Goal: Transaction & Acquisition: Purchase product/service

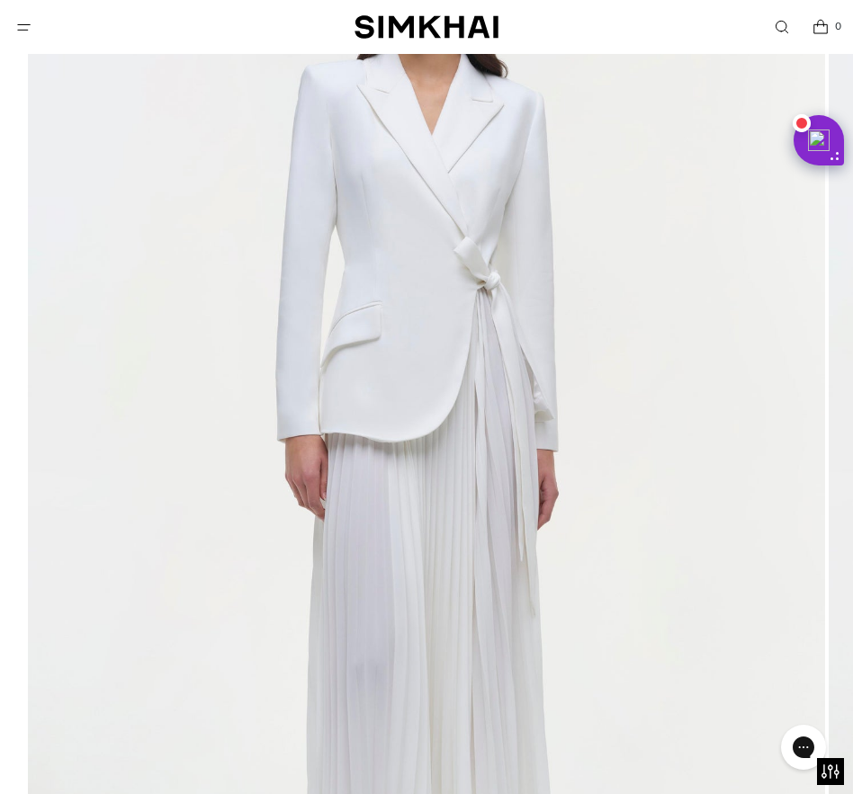
scroll to position [383, 0]
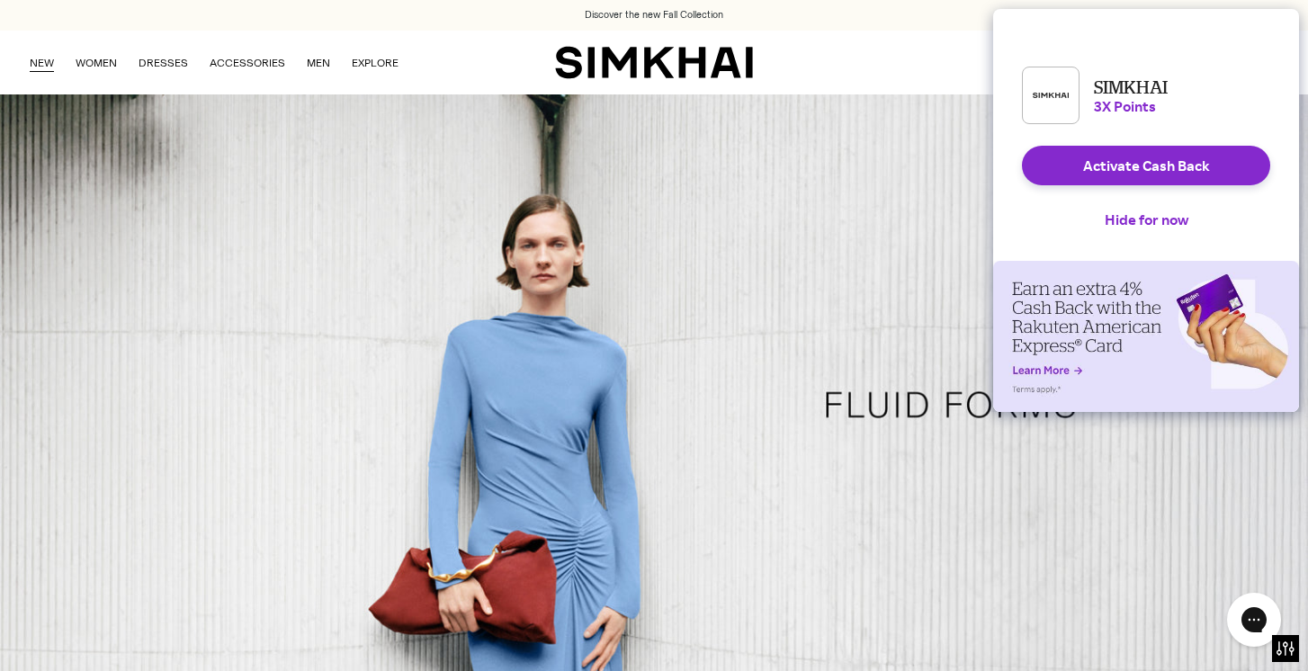
click at [39, 64] on link "NEW" at bounding box center [42, 63] width 24 height 40
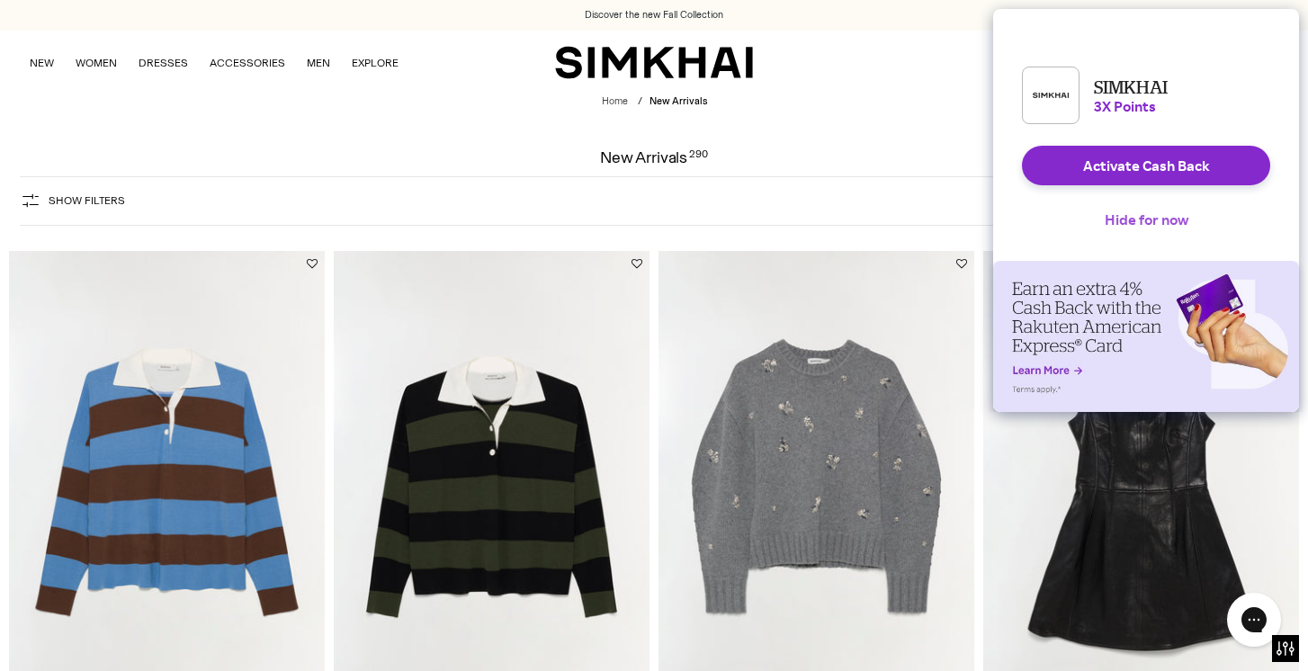
click at [1150, 239] on button "Hide for now" at bounding box center [1146, 220] width 112 height 40
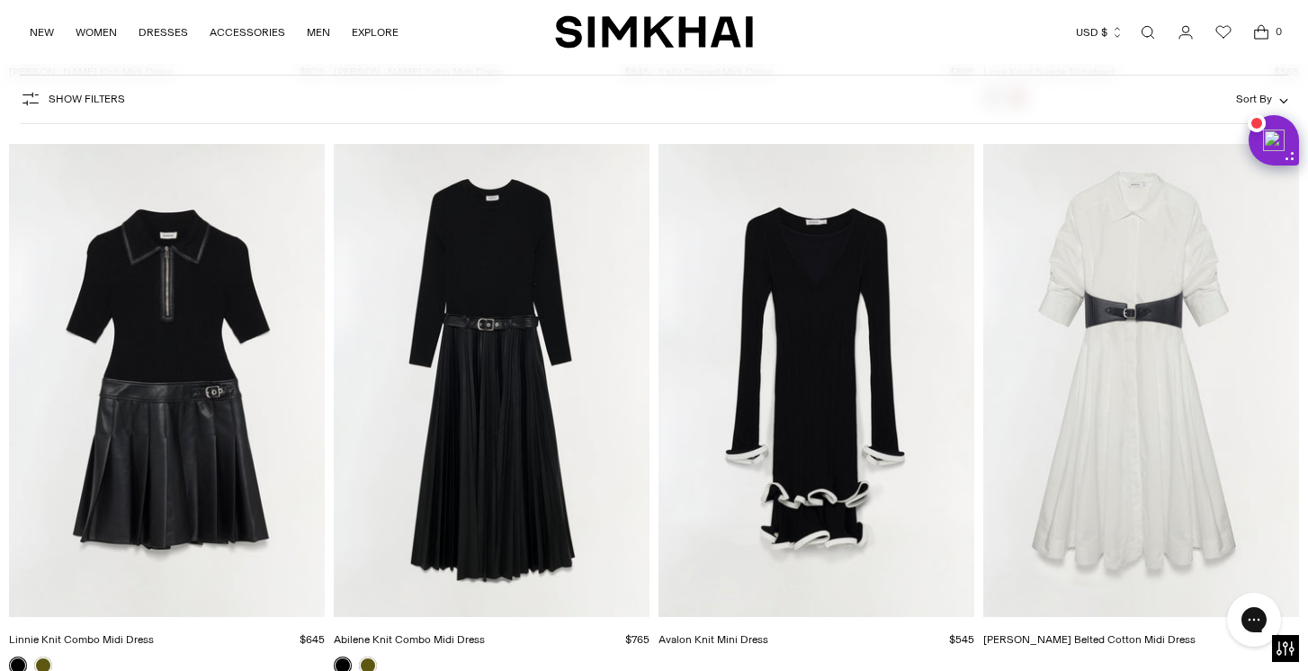
scroll to position [11444, 0]
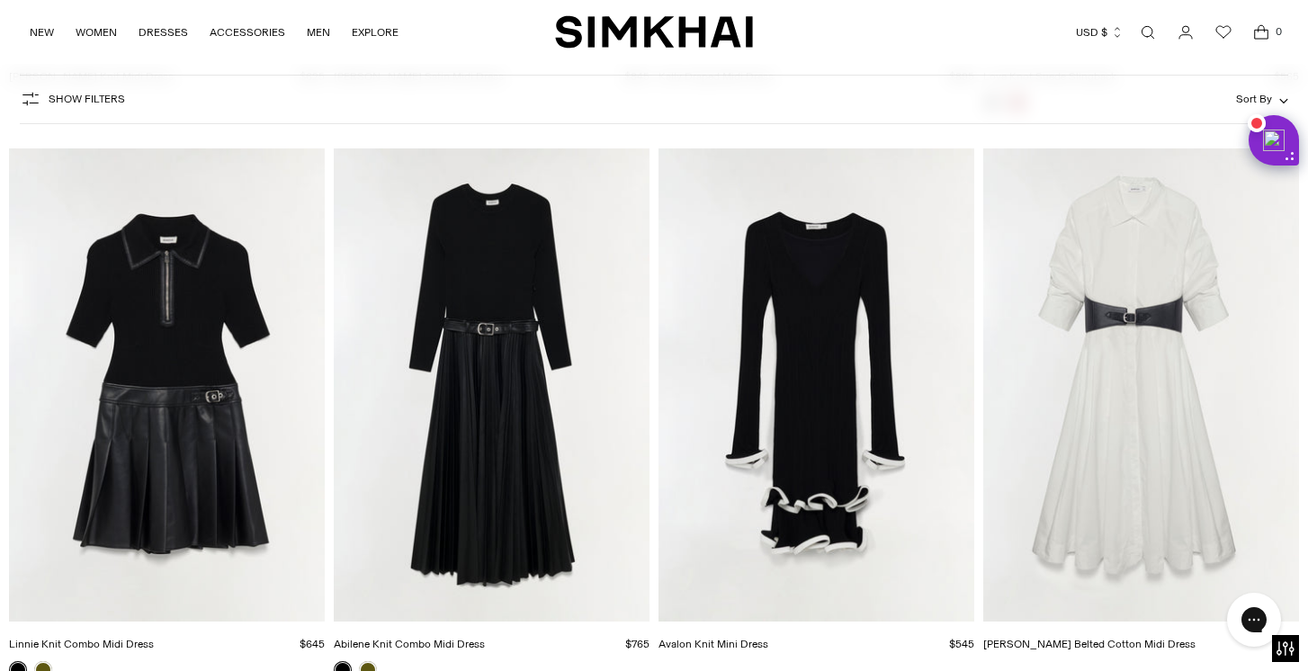
click at [1142, 24] on link "Open search modal" at bounding box center [1148, 32] width 36 height 36
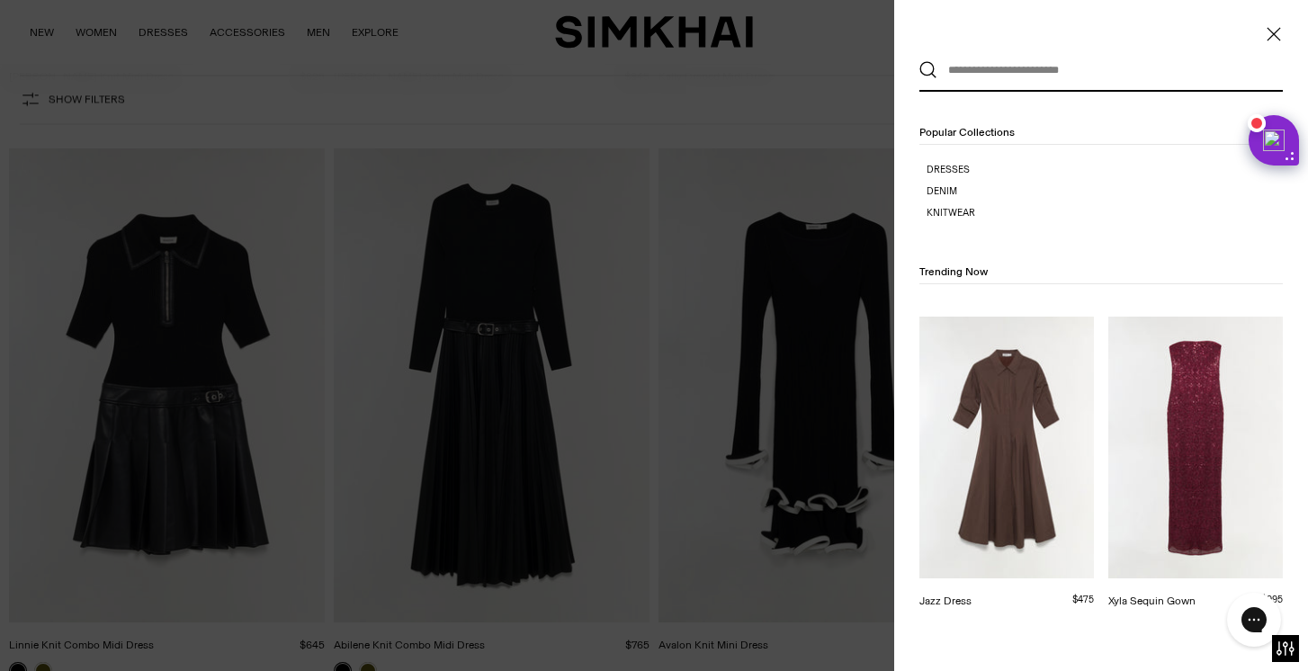
scroll to position [0, 0]
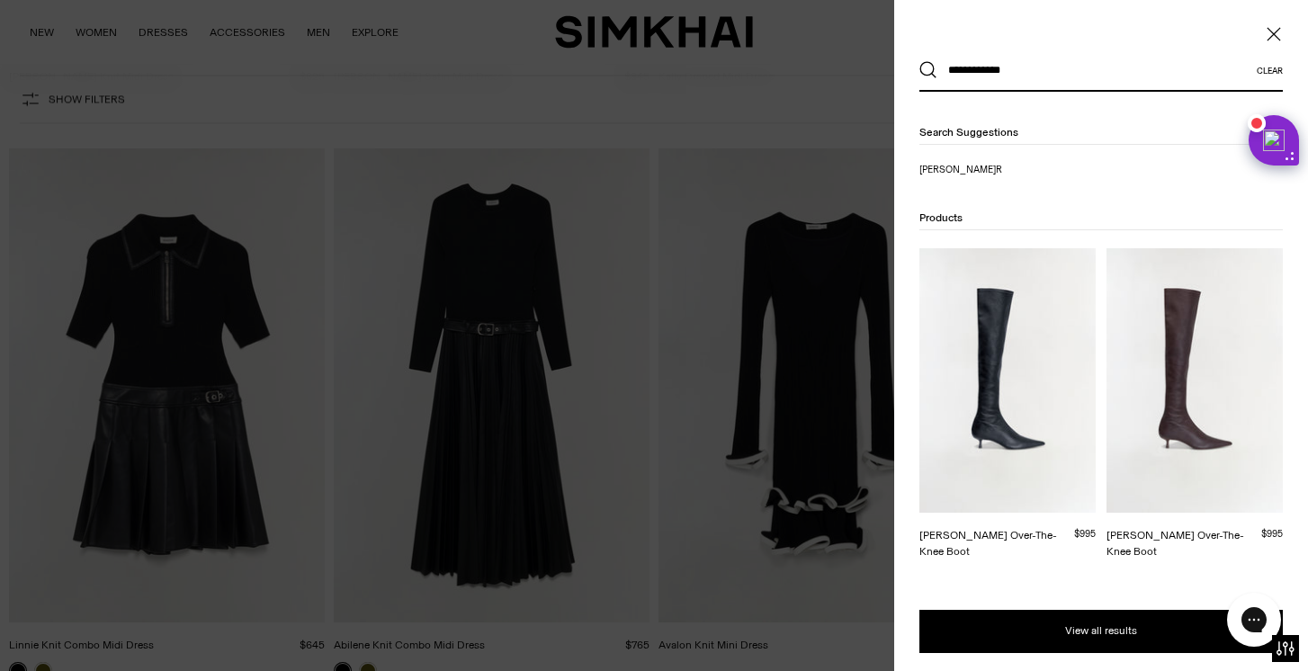
type input "**********"
click at [657, 349] on div at bounding box center [654, 335] width 1308 height 671
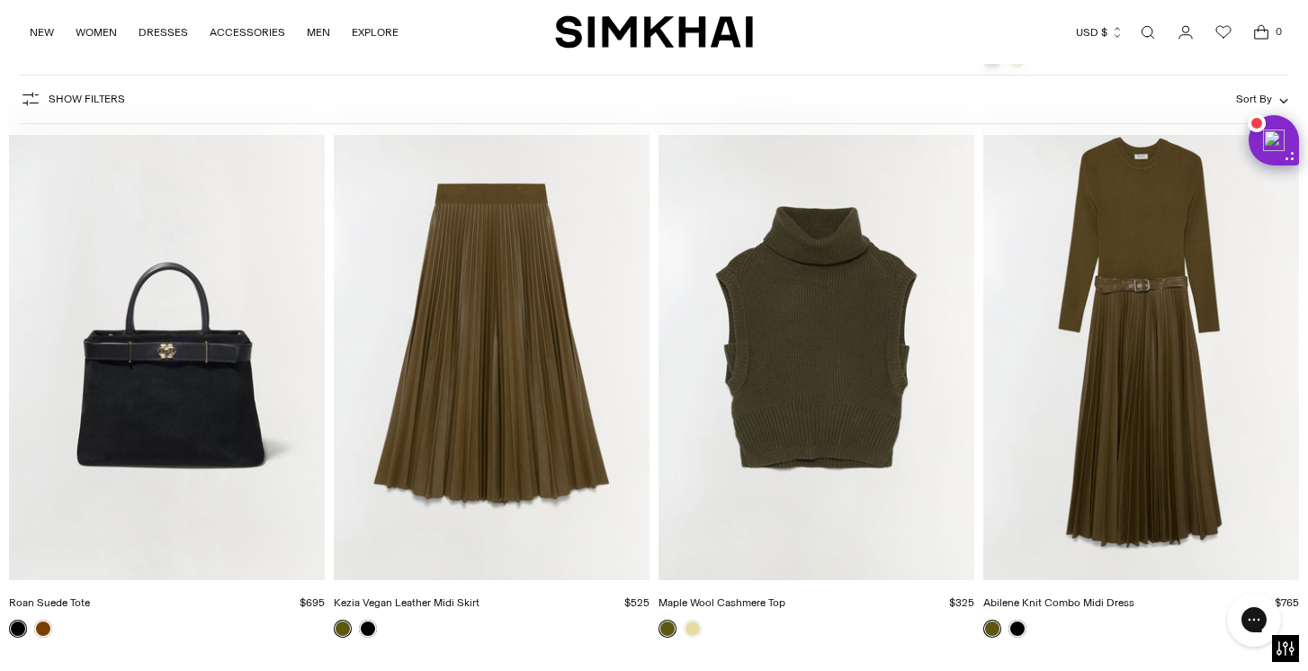
scroll to position [12620, 0]
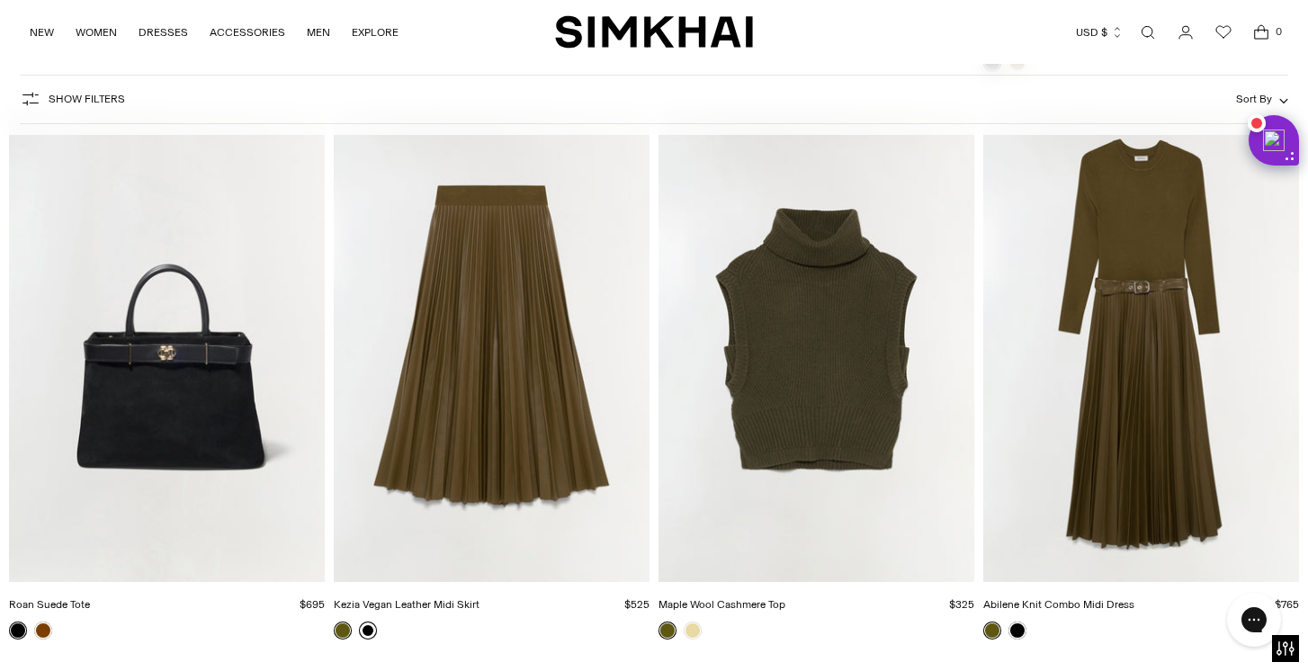
click at [371, 633] on link at bounding box center [368, 630] width 18 height 18
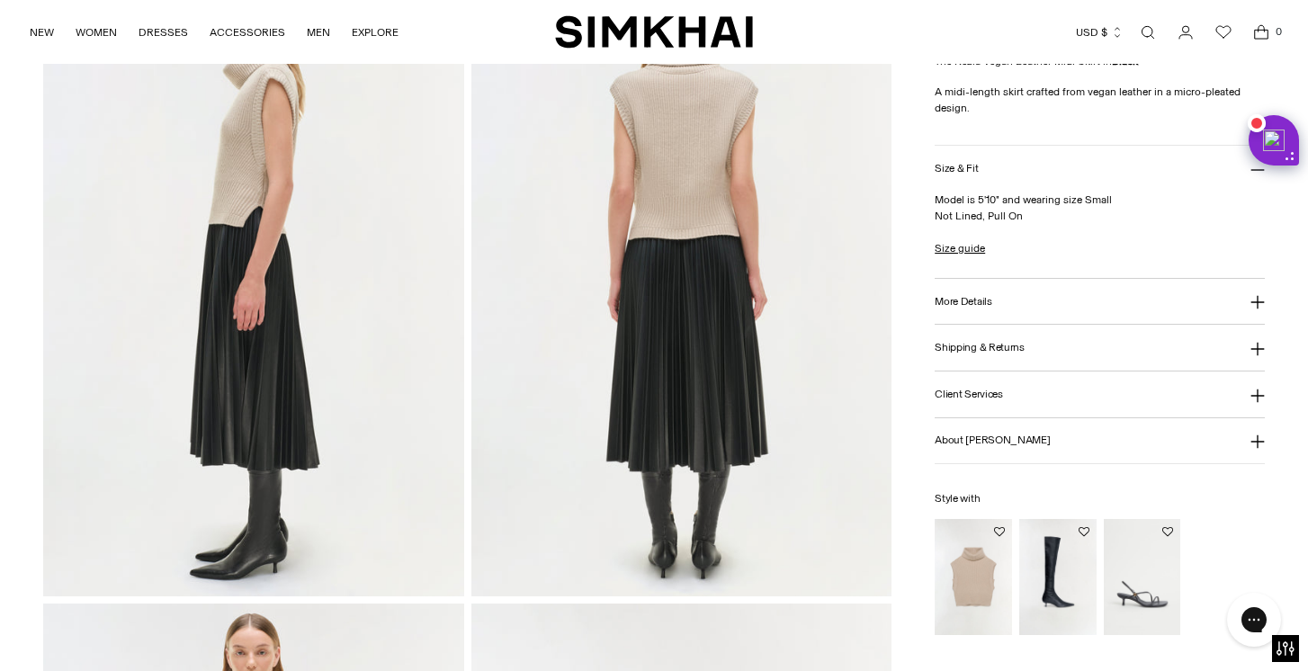
scroll to position [880, 0]
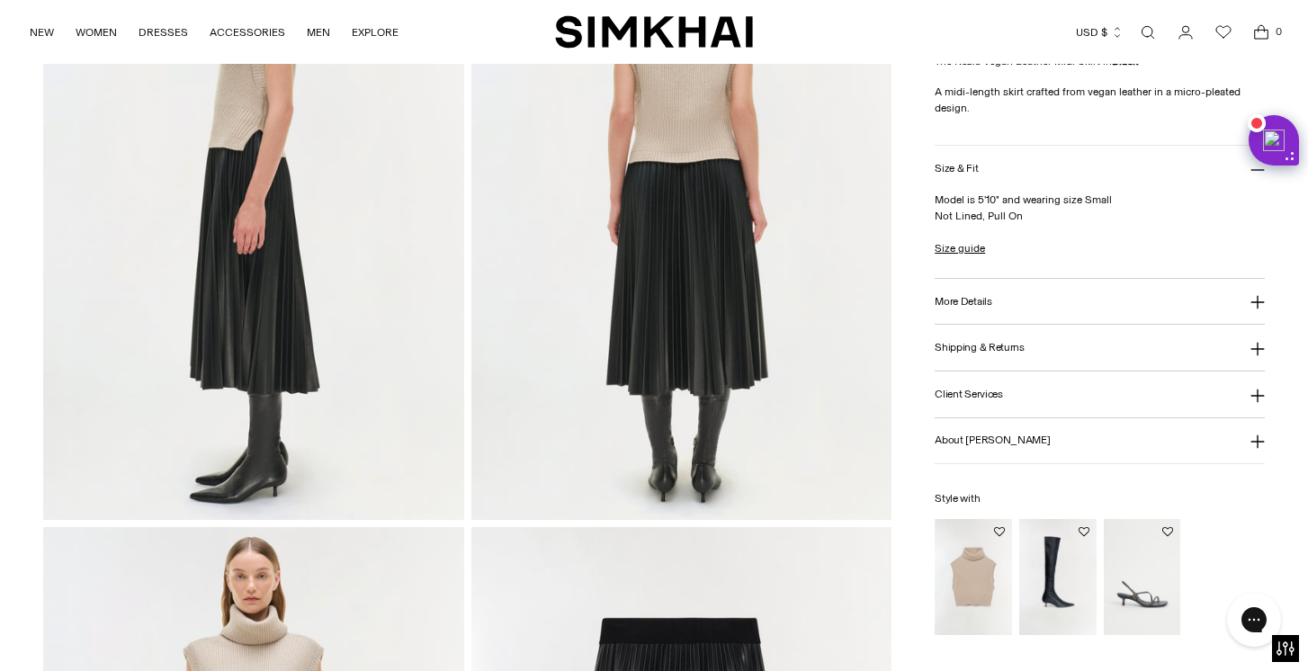
click at [1021, 307] on button "More Details" at bounding box center [1099, 302] width 330 height 46
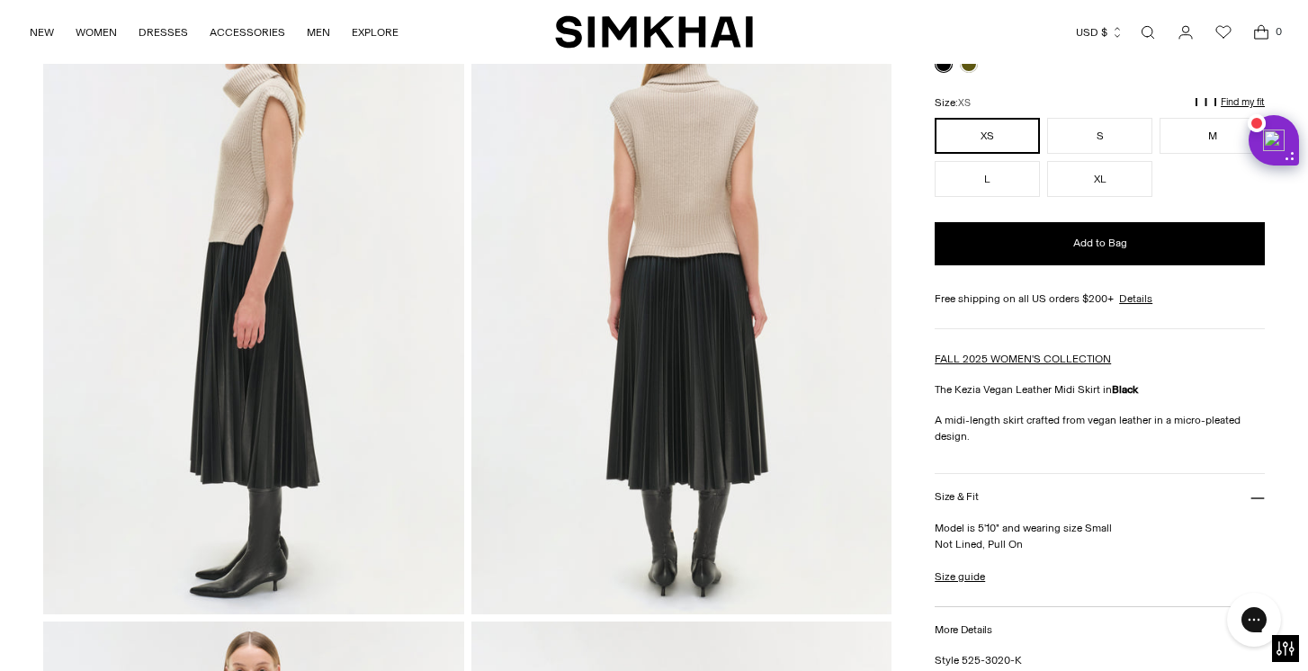
scroll to position [0, 0]
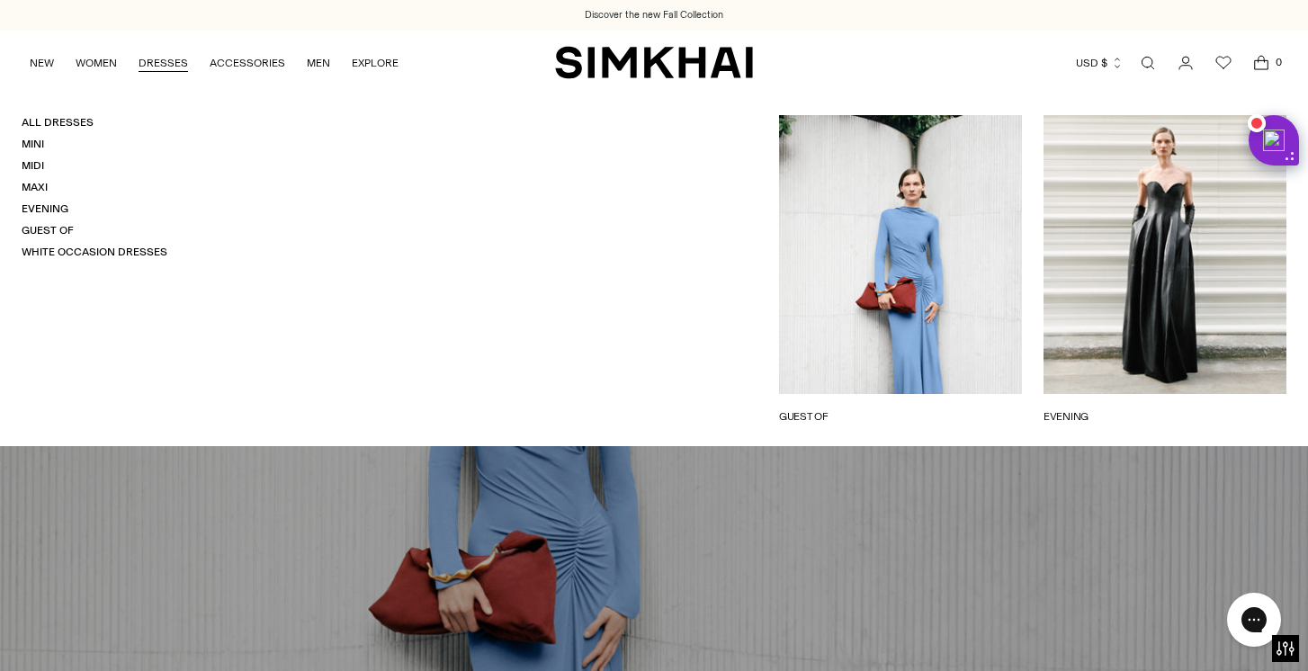
click at [1144, 68] on link "Open search modal" at bounding box center [1148, 63] width 36 height 36
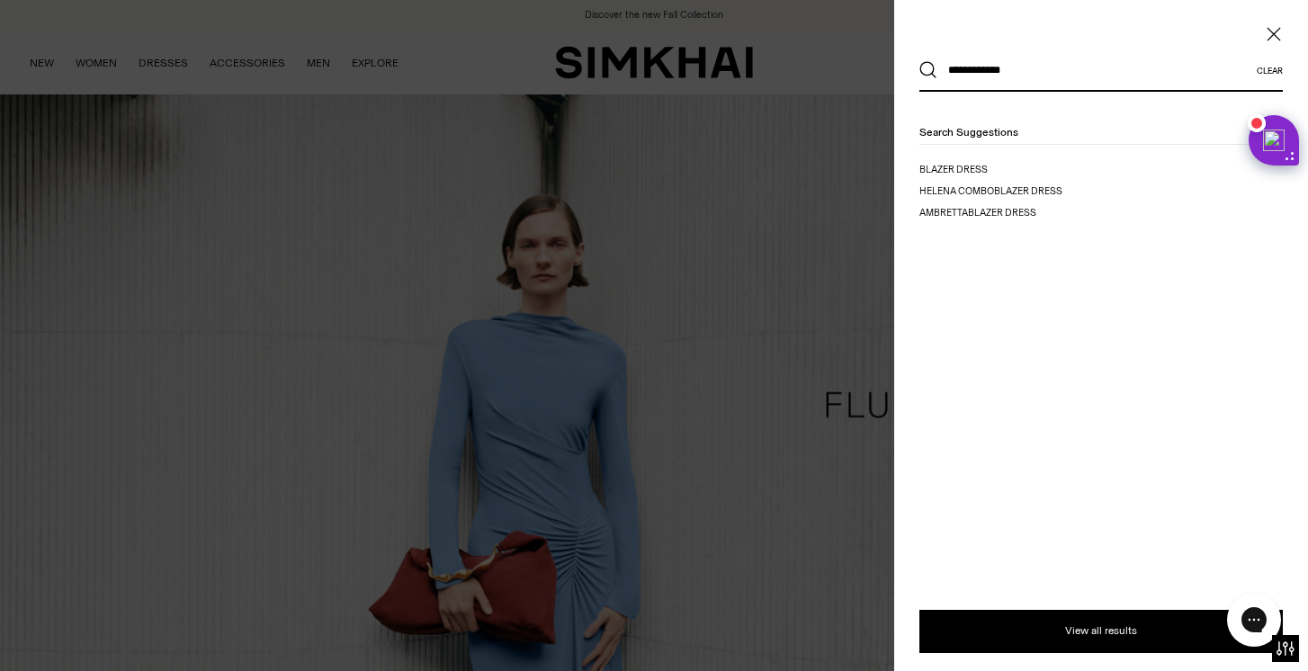
type input "**********"
click at [919, 61] on button "Search" at bounding box center [928, 70] width 18 height 18
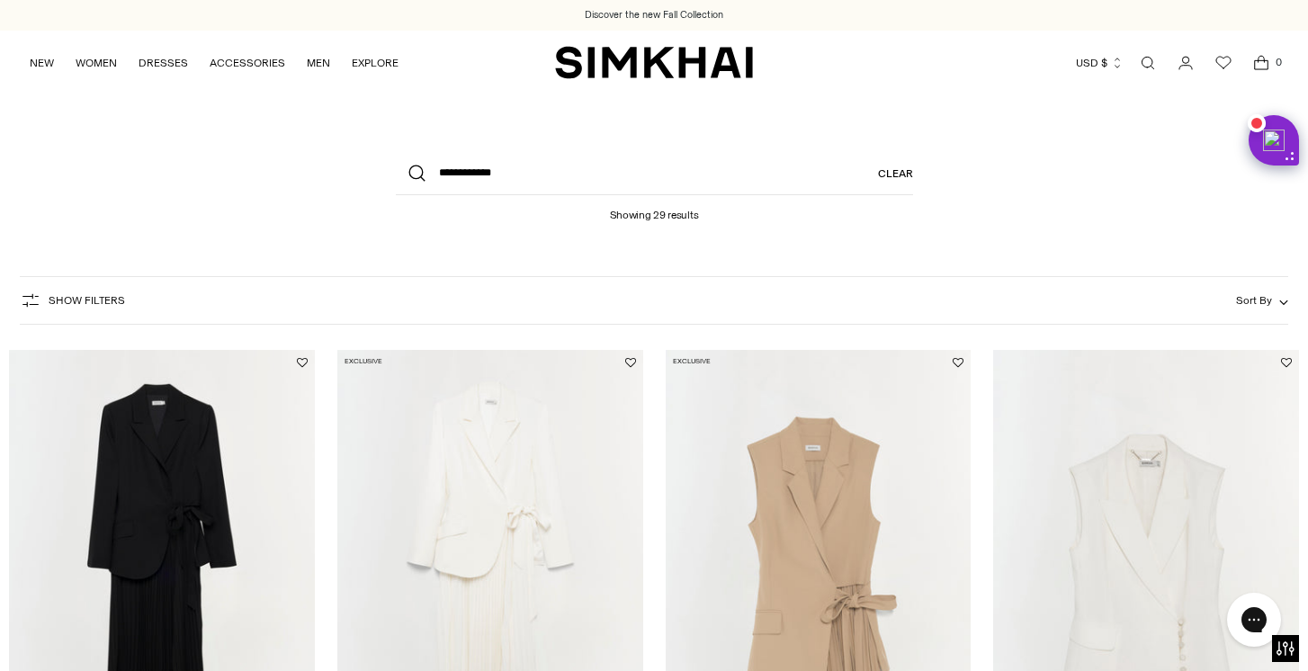
click at [0, 0] on img "Ambretta Dress" at bounding box center [0, 0] width 0 height 0
